Goal: Information Seeking & Learning: Compare options

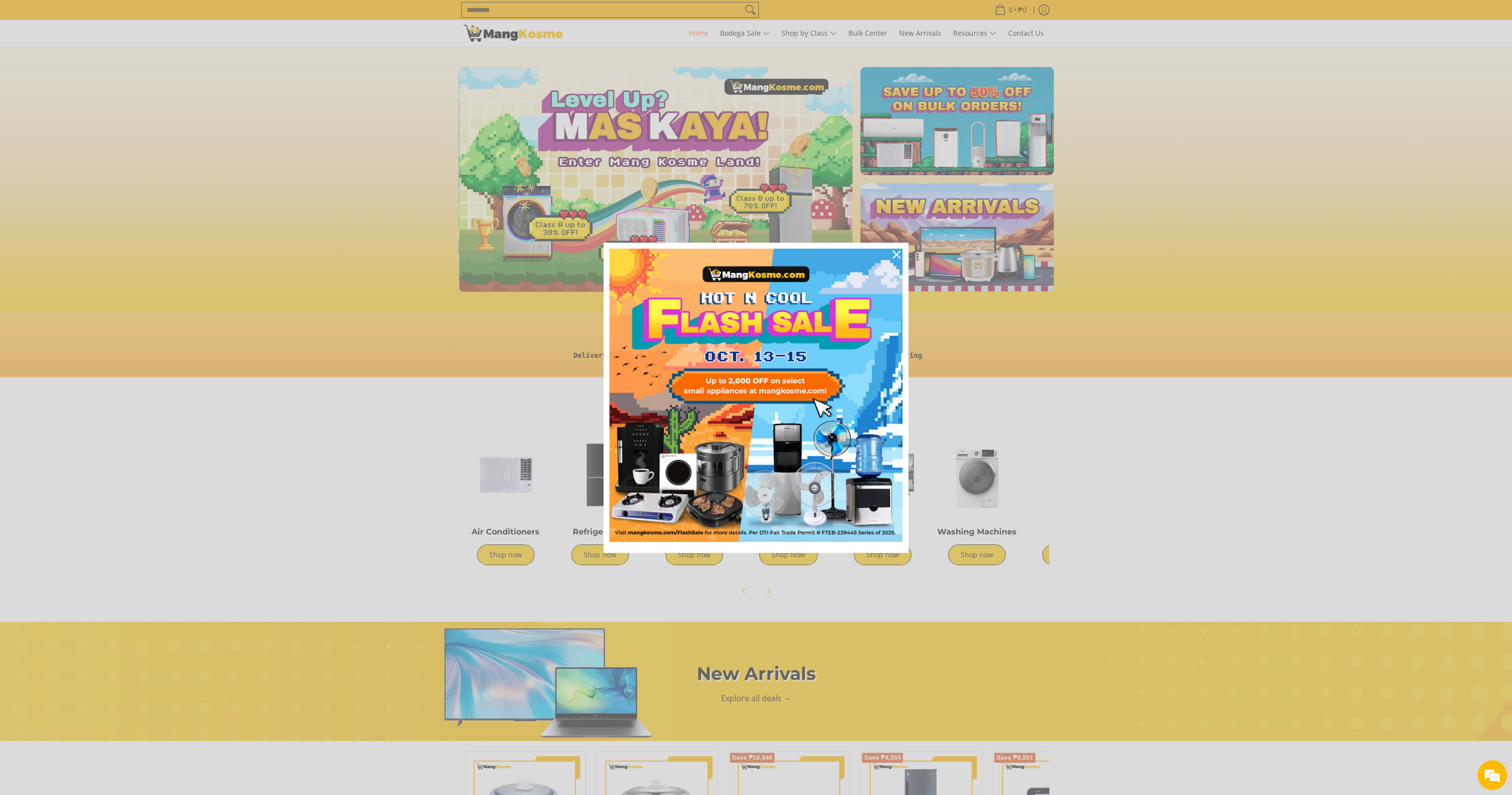
scroll to position [0, 394]
click at [892, 253] on icon "close icon" at bounding box center [896, 254] width 8 height 8
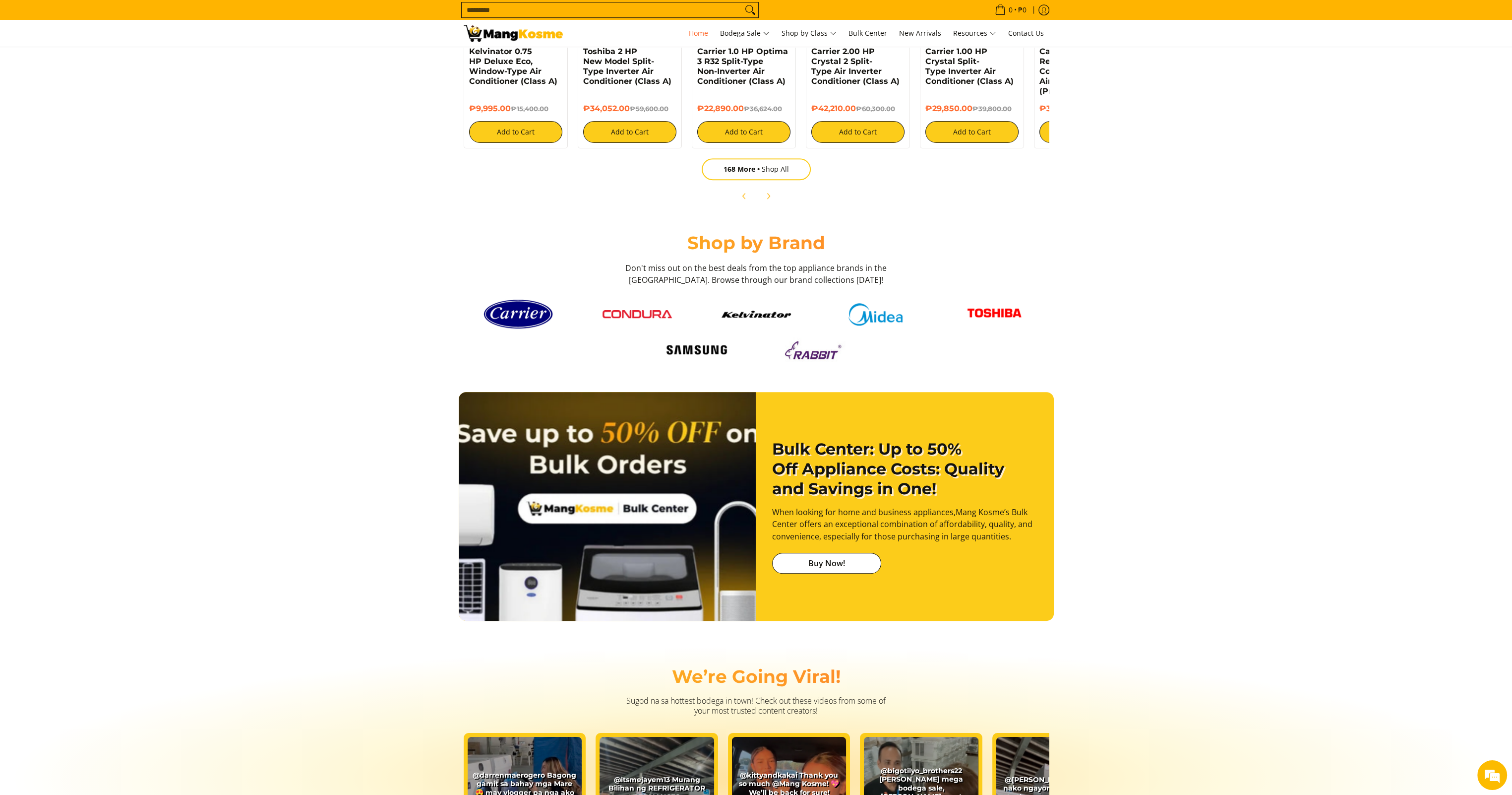
scroll to position [1240, 0]
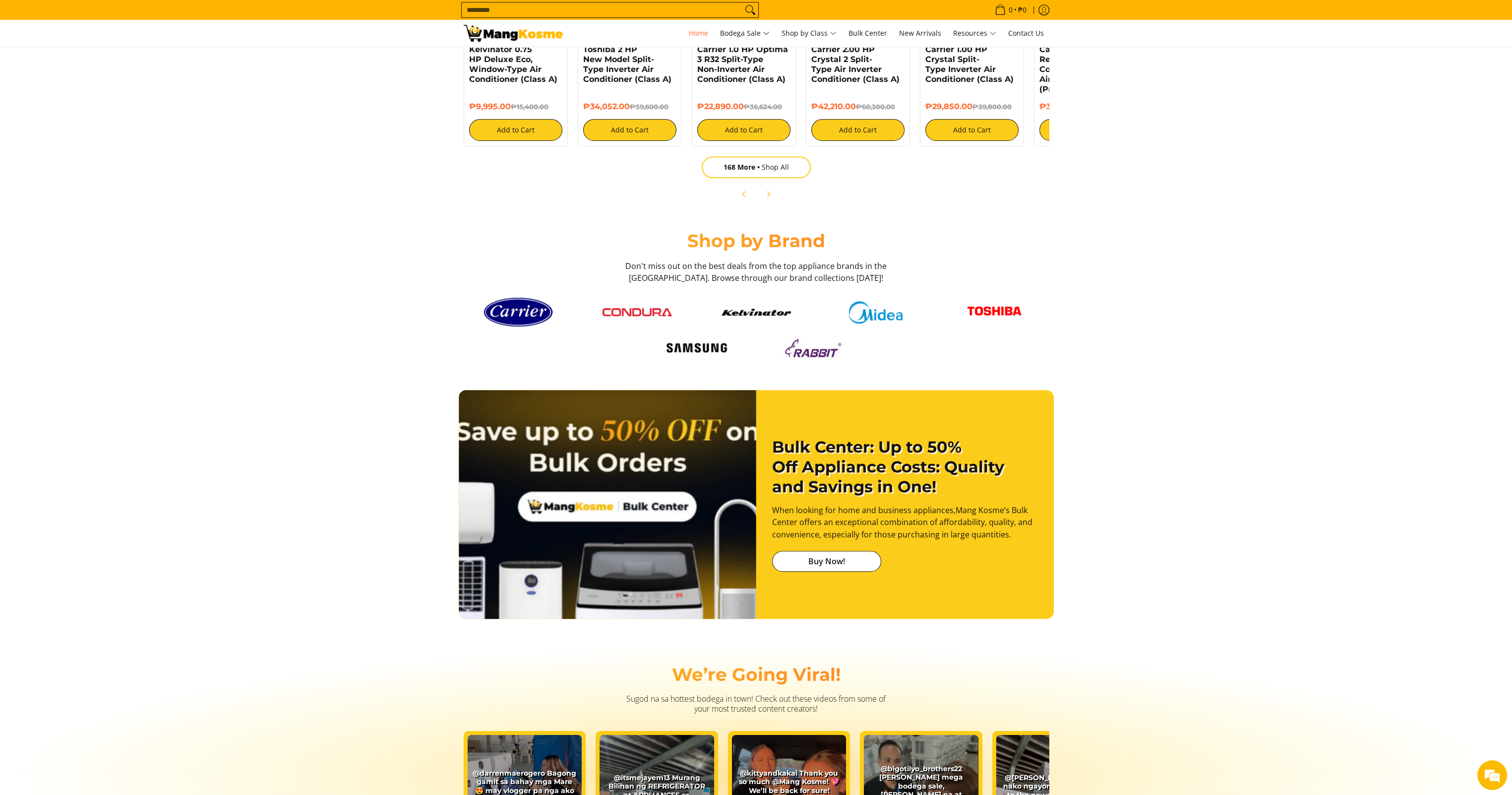
click at [726, 345] on img at bounding box center [697, 348] width 70 height 19
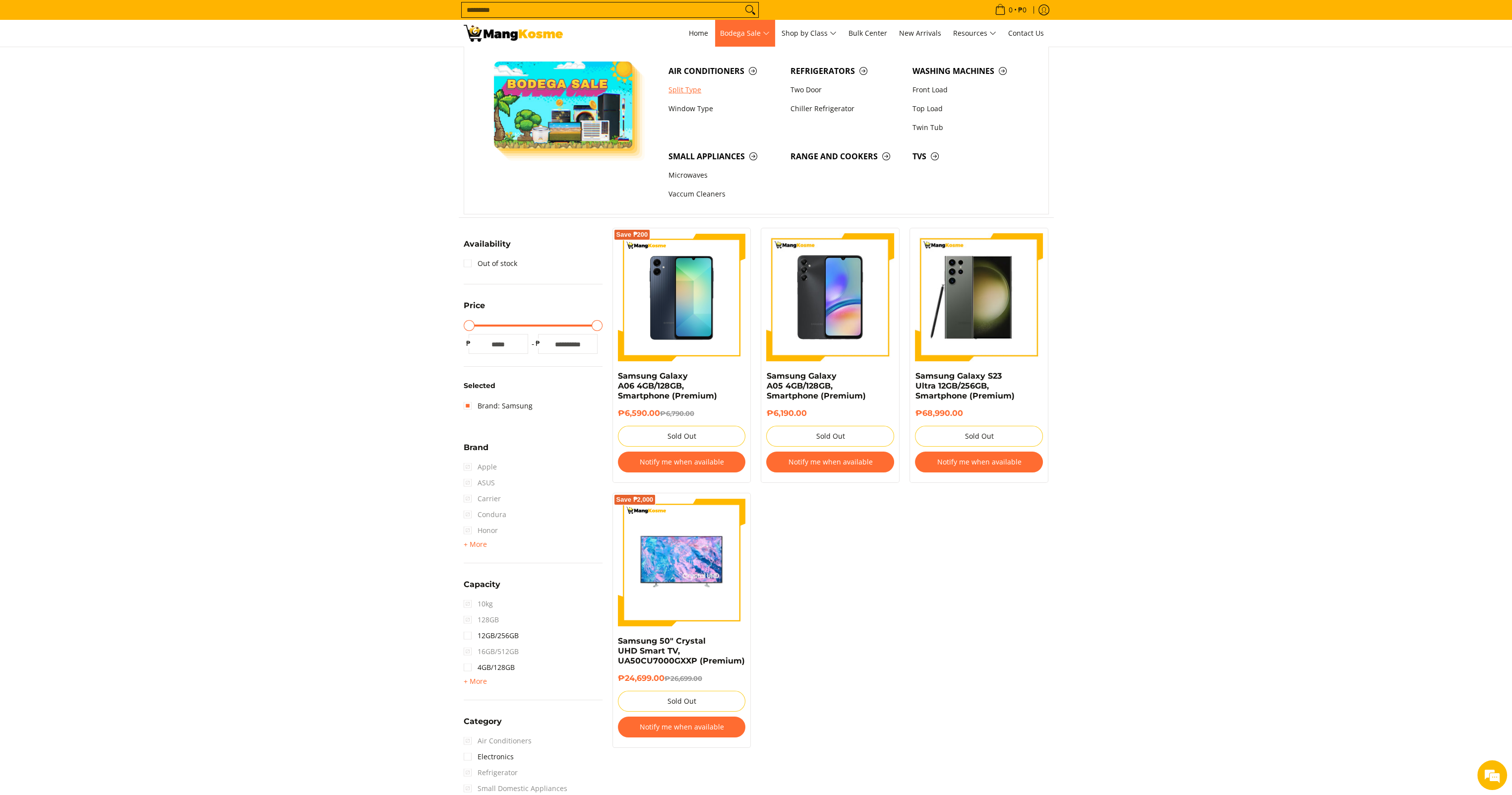
click at [674, 91] on link "Split Type" at bounding box center [724, 90] width 122 height 19
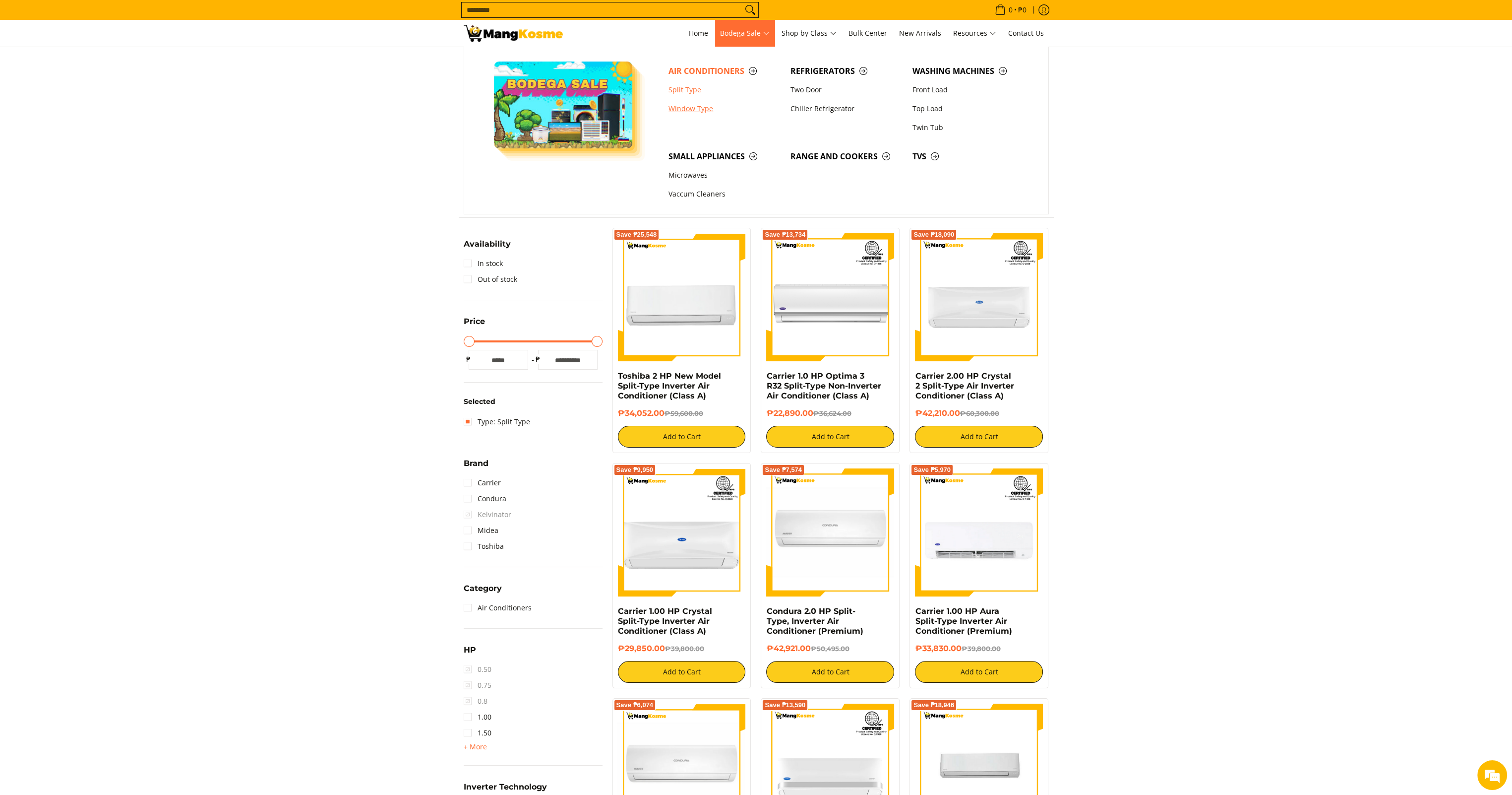
click at [691, 114] on link "Window Type" at bounding box center [724, 109] width 122 height 19
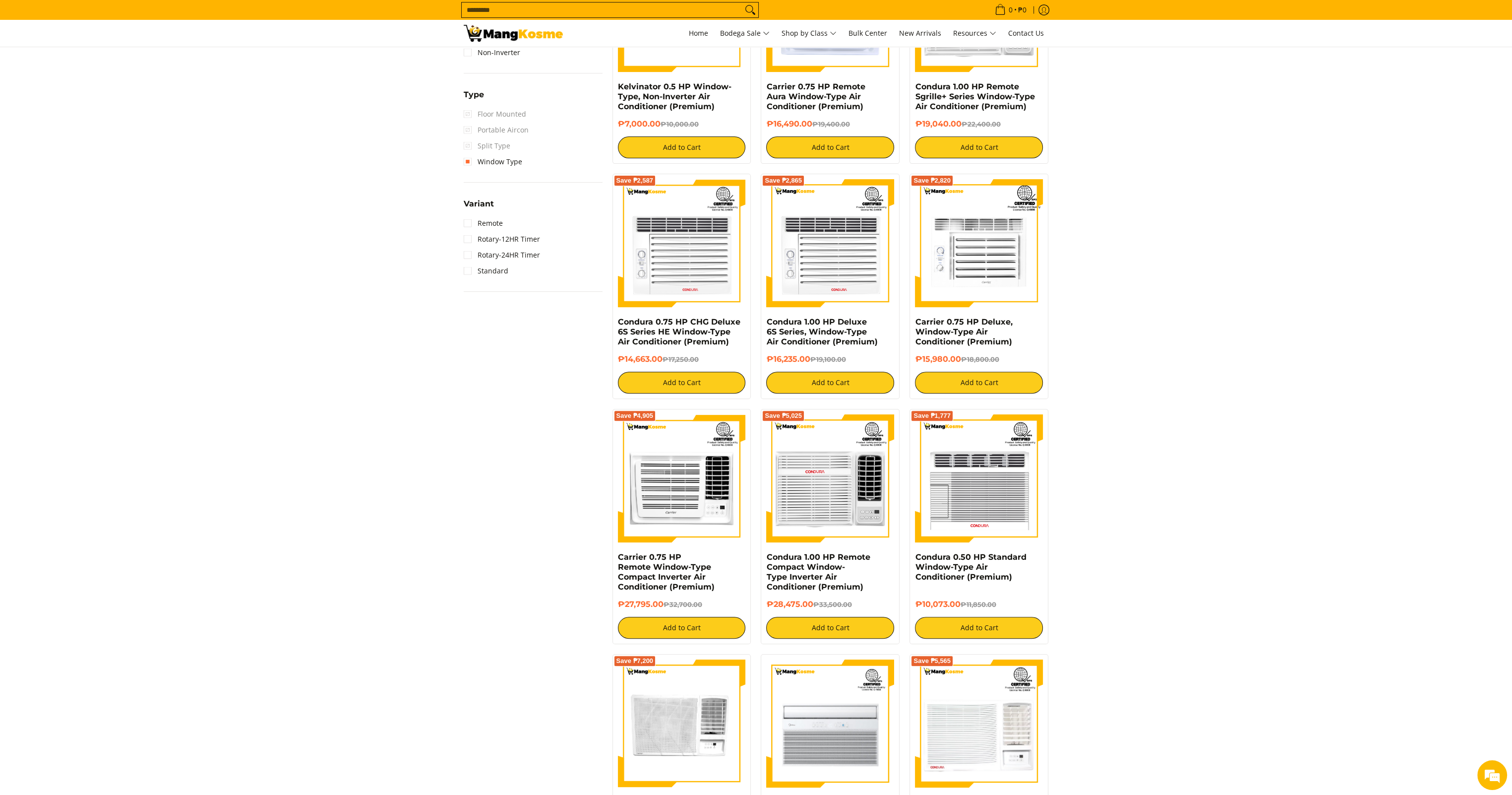
scroll to position [843, 0]
